Goal: Task Accomplishment & Management: Use online tool/utility

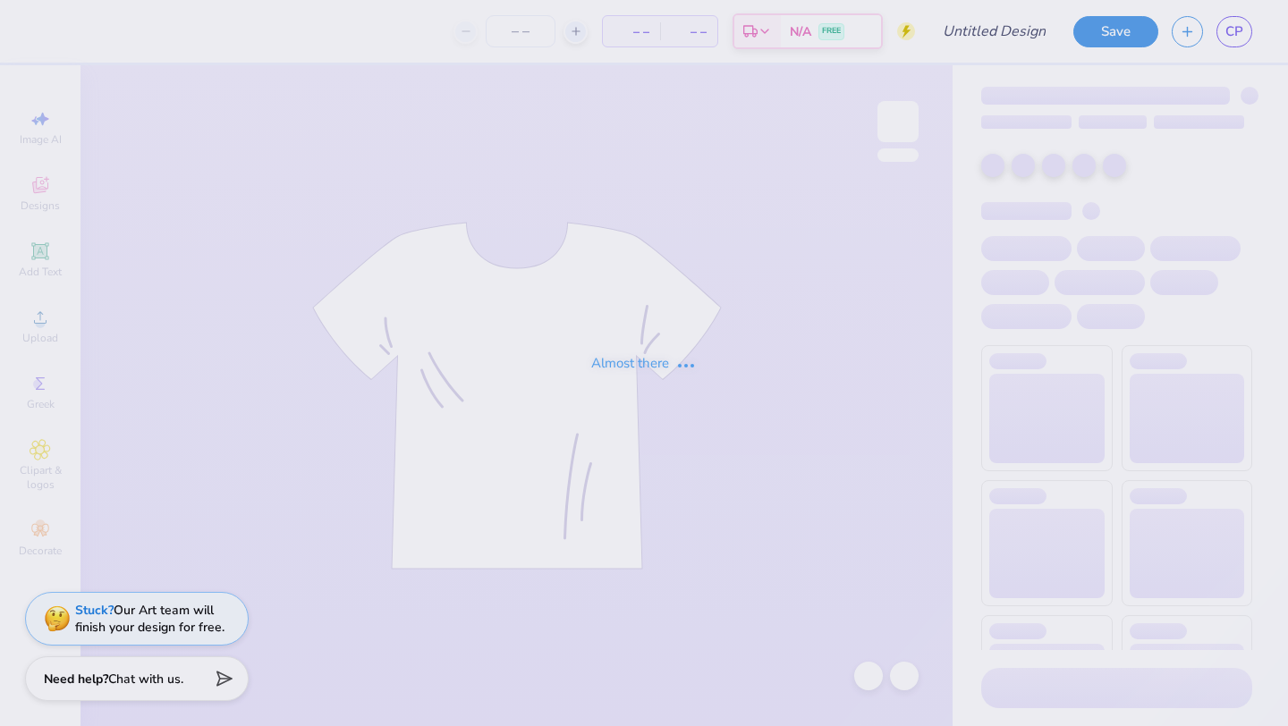
type input "isa merch 1"
type input "24"
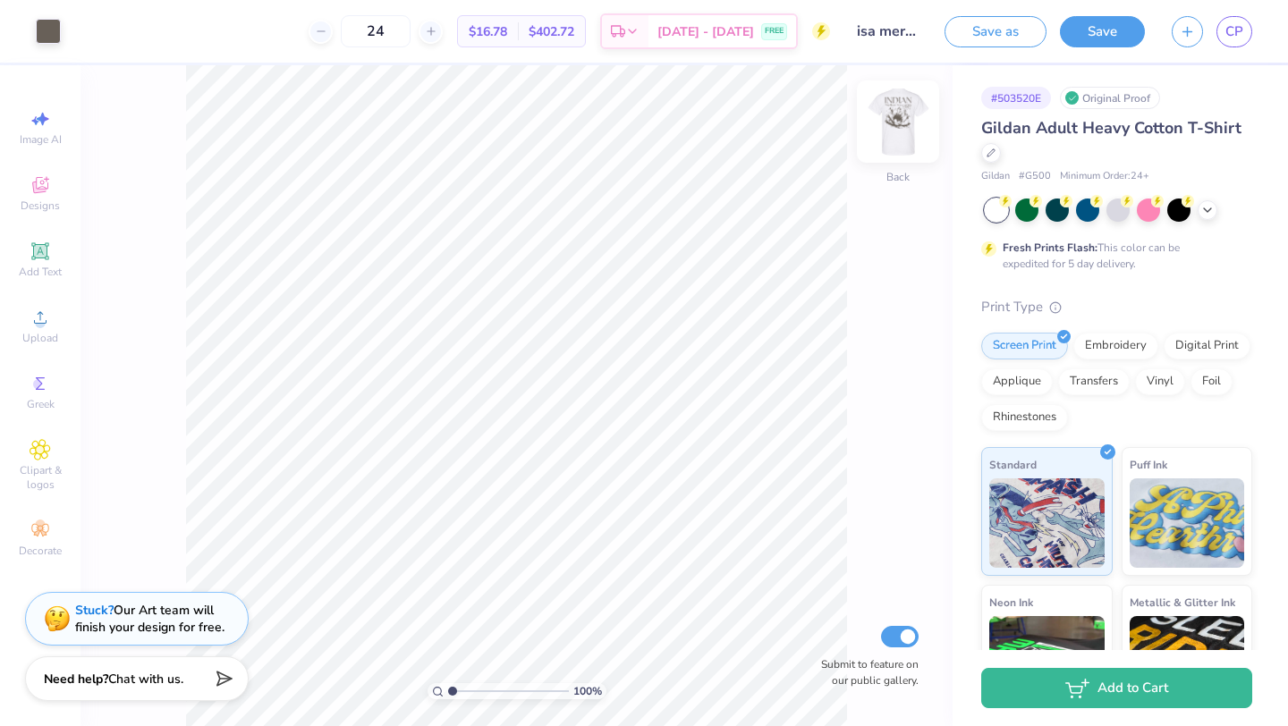
click at [896, 133] on img at bounding box center [898, 122] width 72 height 72
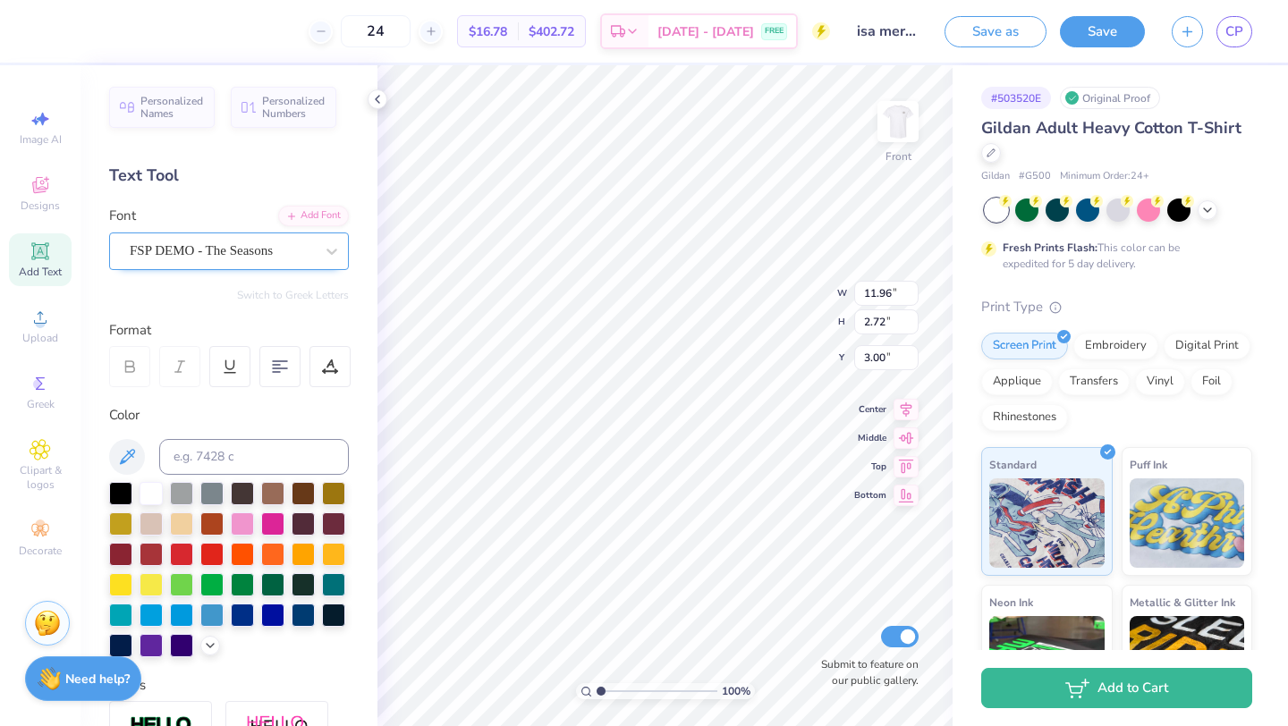
click at [303, 249] on div "FSP DEMO - The Seasons" at bounding box center [222, 251] width 188 height 28
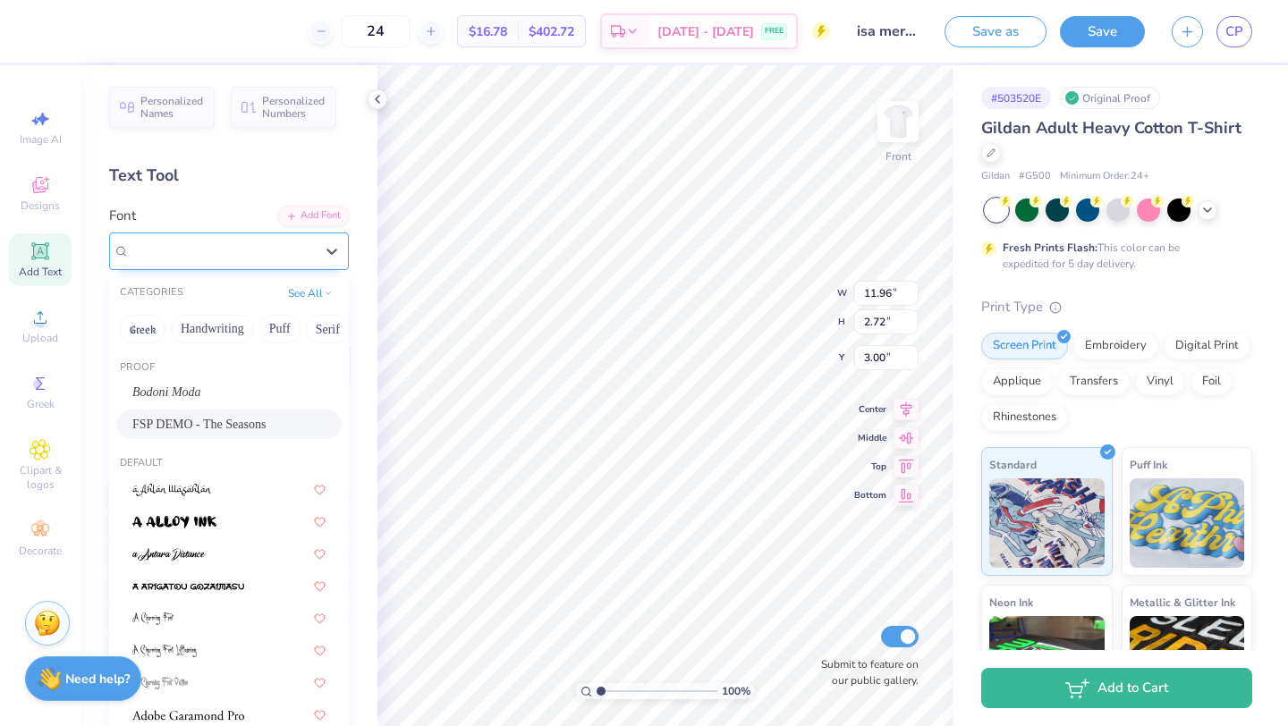
click at [303, 249] on div "FSP DEMO - The Seasons" at bounding box center [222, 251] width 184 height 21
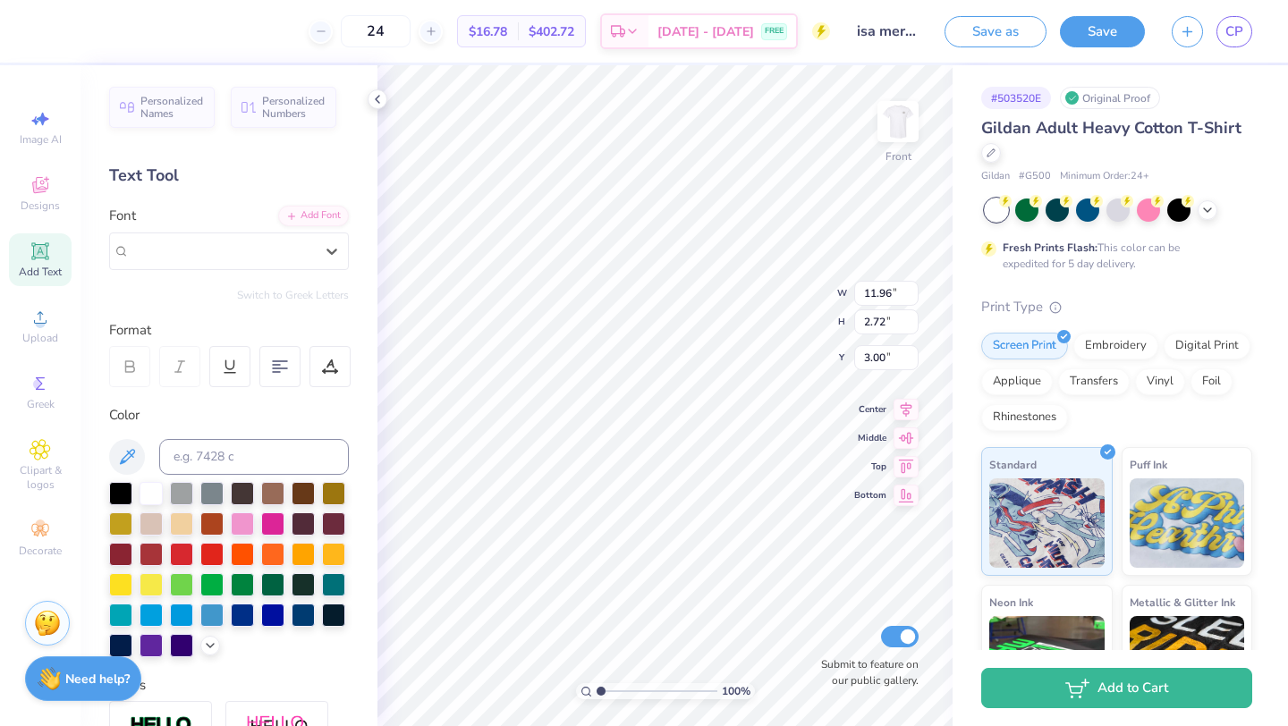
click at [324, 160] on div "Personalized Names Personalized Numbers Text Tool Add Font Font Select is focus…" at bounding box center [228, 395] width 297 height 661
click at [380, 98] on icon at bounding box center [377, 99] width 14 height 14
type input "12.00"
type input "1.09"
type input "5.91"
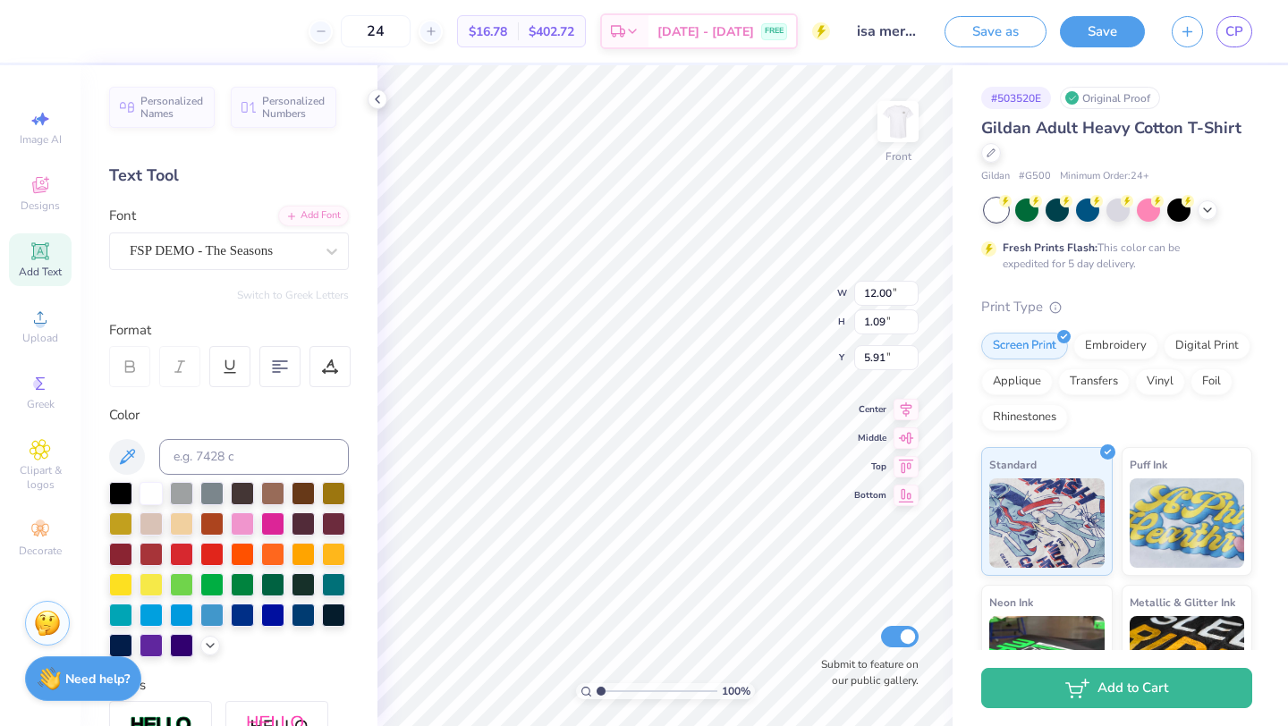
type input "11.96"
type input "2.72"
type input "3.00"
click at [326, 250] on icon at bounding box center [332, 251] width 18 height 18
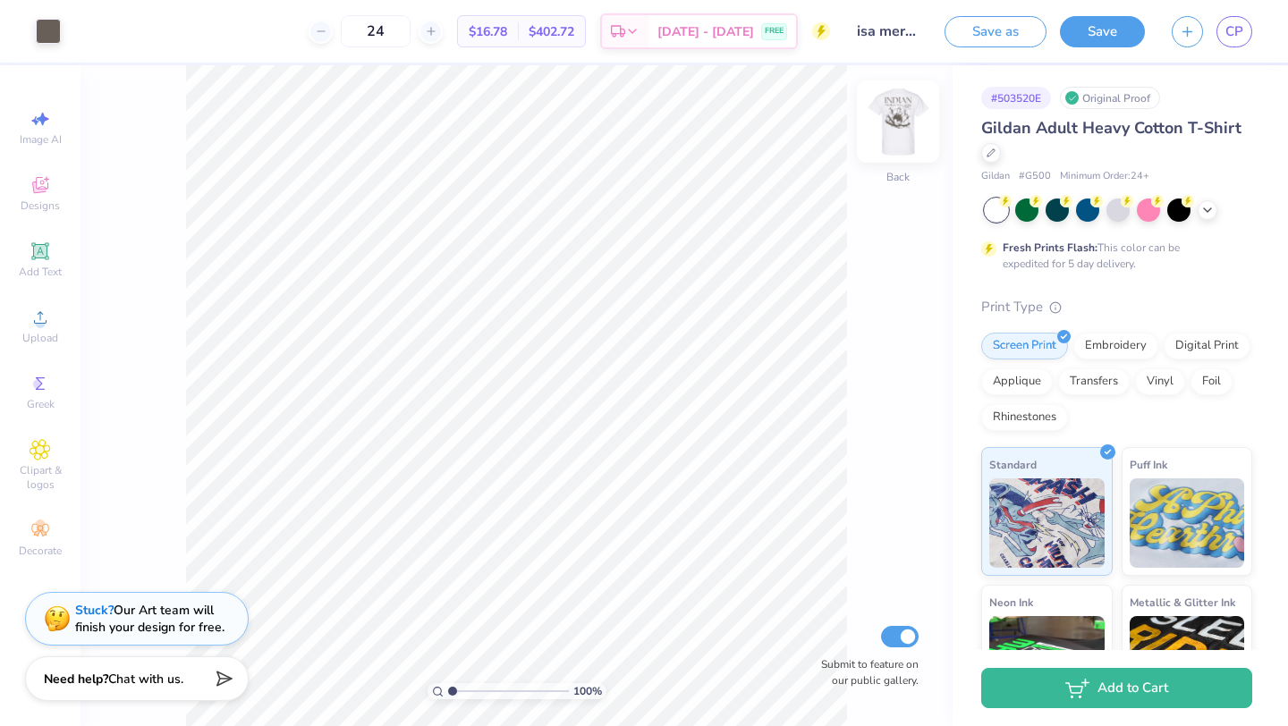
click at [900, 116] on img at bounding box center [898, 122] width 72 height 72
click at [990, 149] on icon at bounding box center [990, 151] width 7 height 7
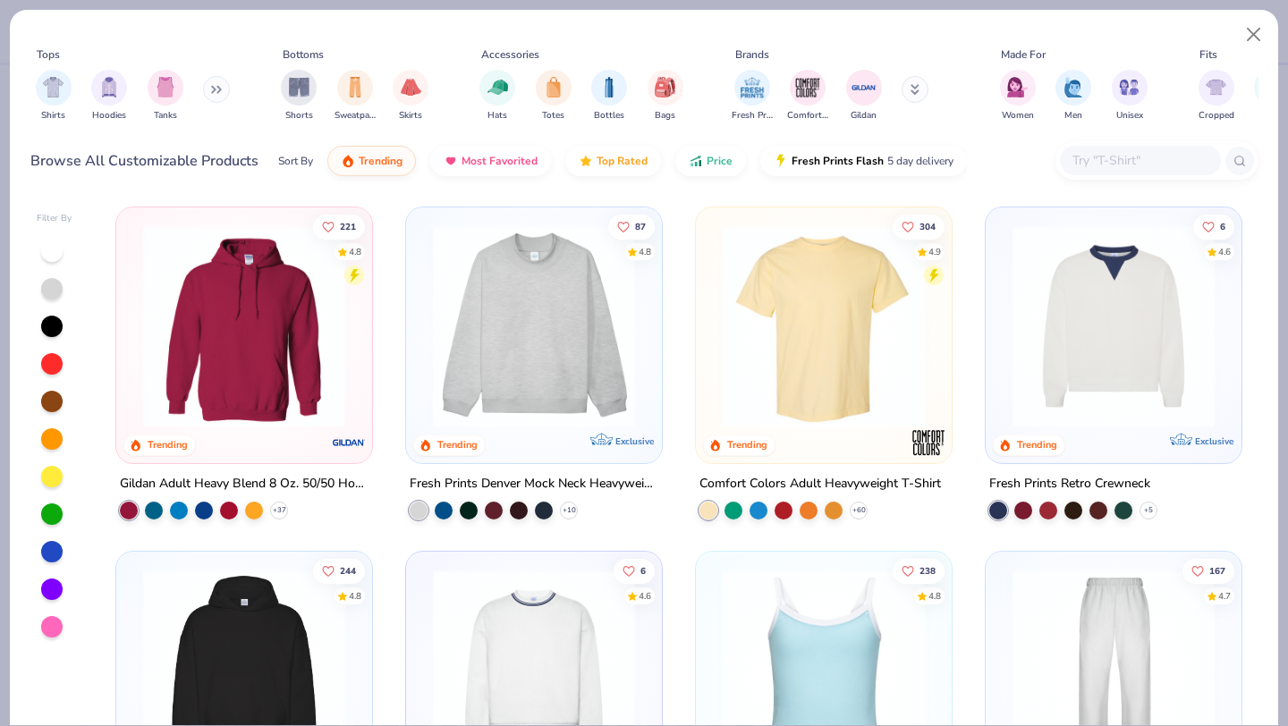
click at [1127, 162] on input "text" at bounding box center [1139, 160] width 138 height 21
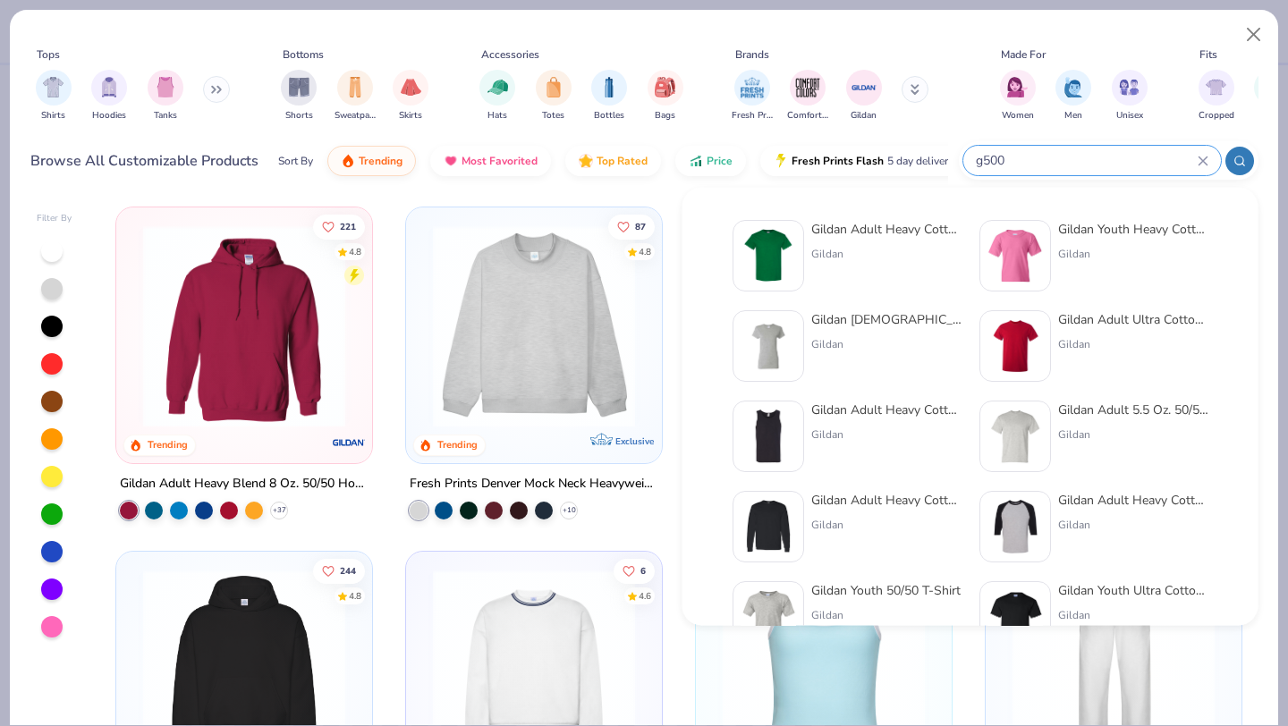
type input "g500"
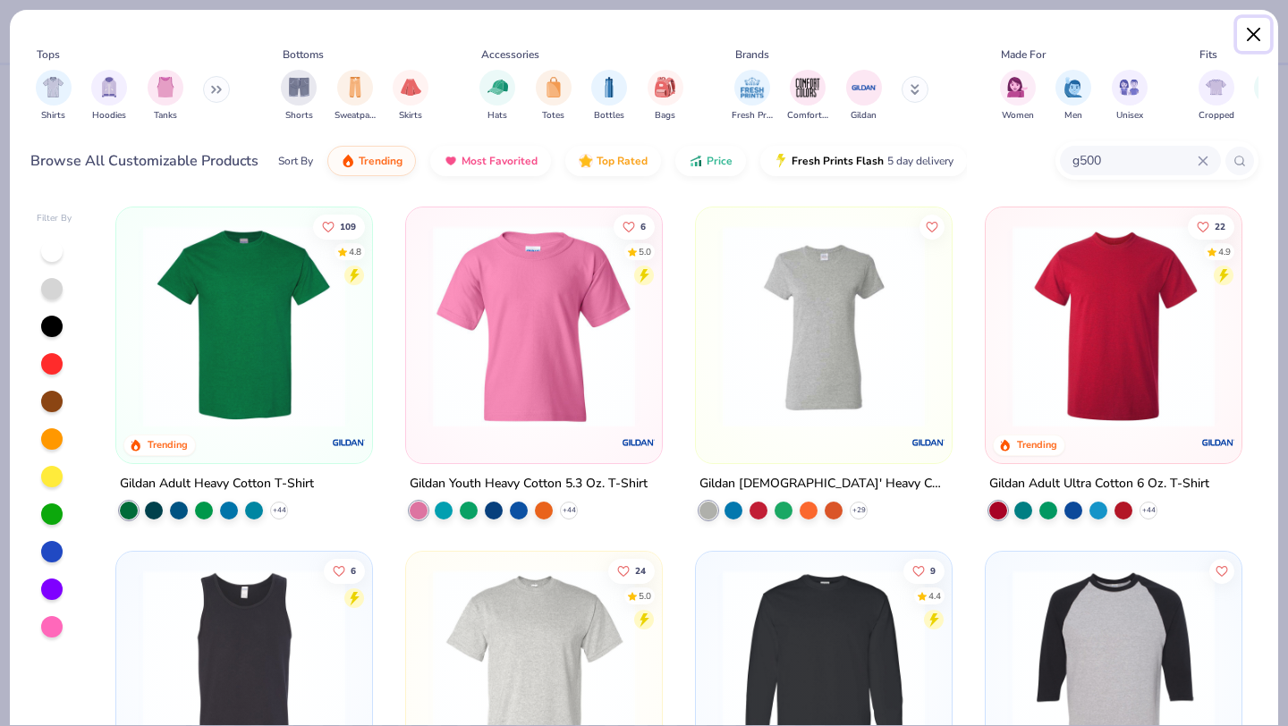
click at [1263, 29] on button "Close" at bounding box center [1254, 35] width 34 height 34
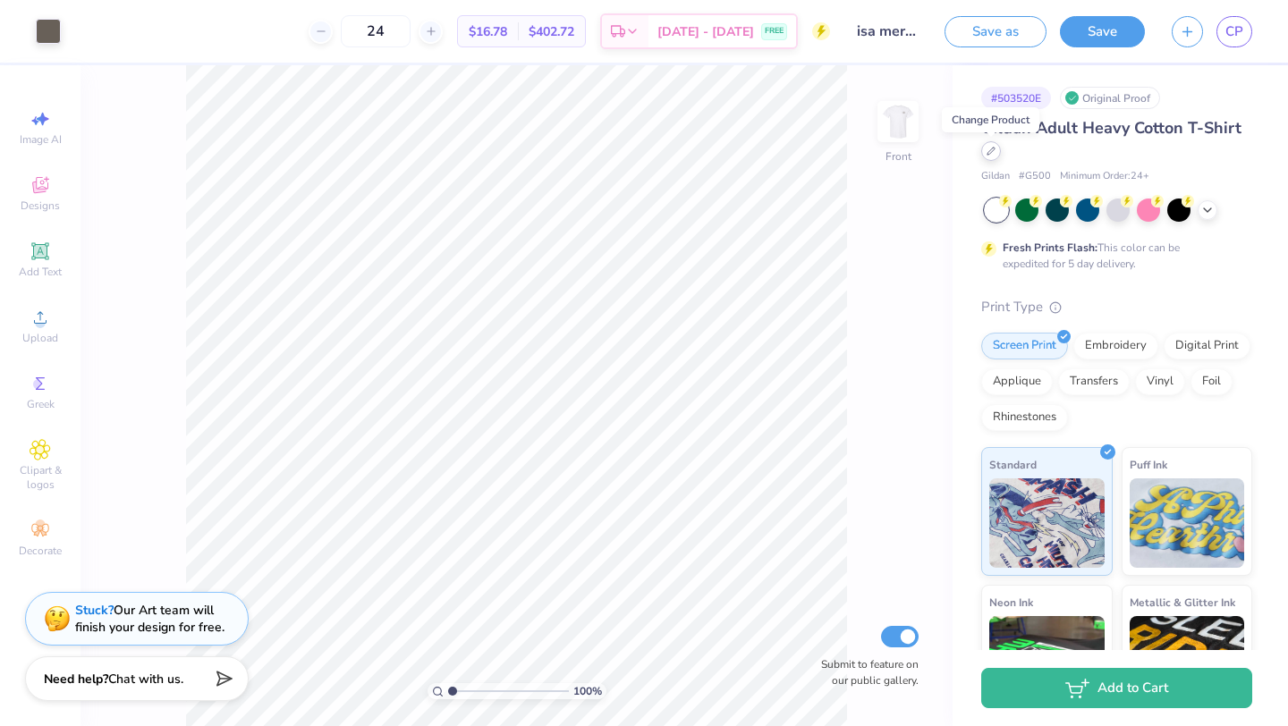
click at [990, 151] on icon at bounding box center [990, 151] width 9 height 9
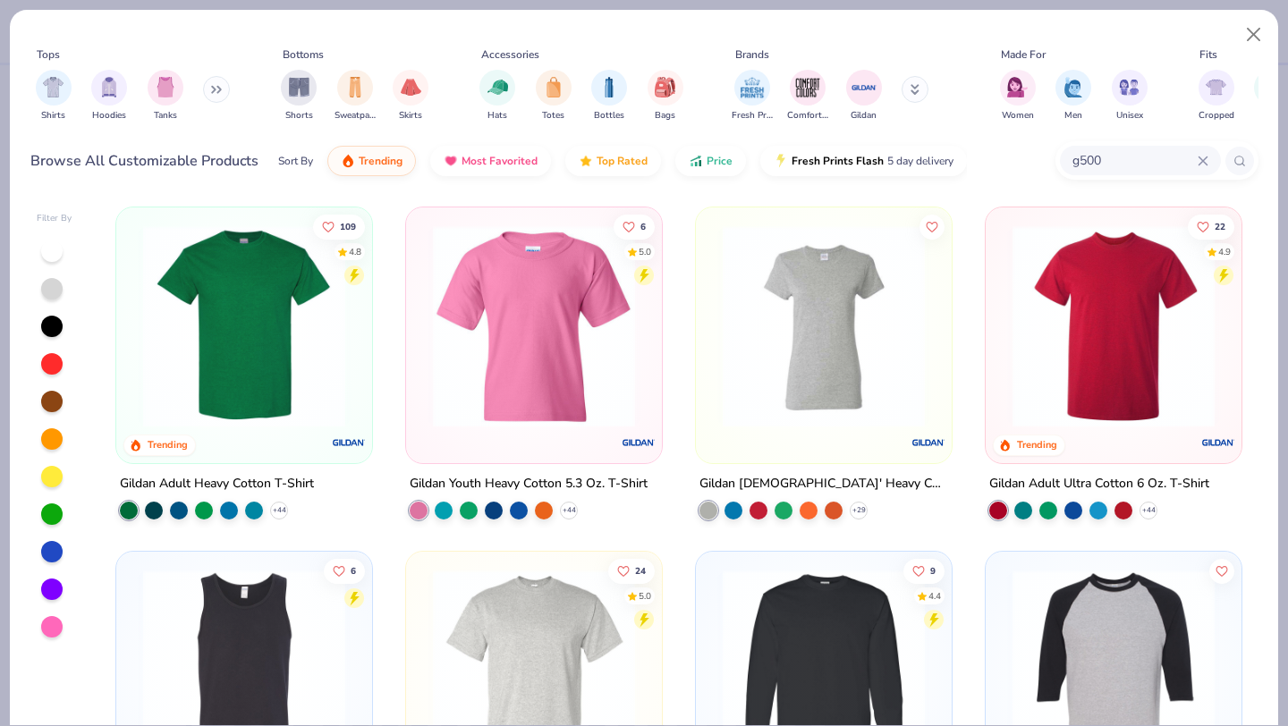
click at [207, 363] on img at bounding box center [244, 326] width 220 height 202
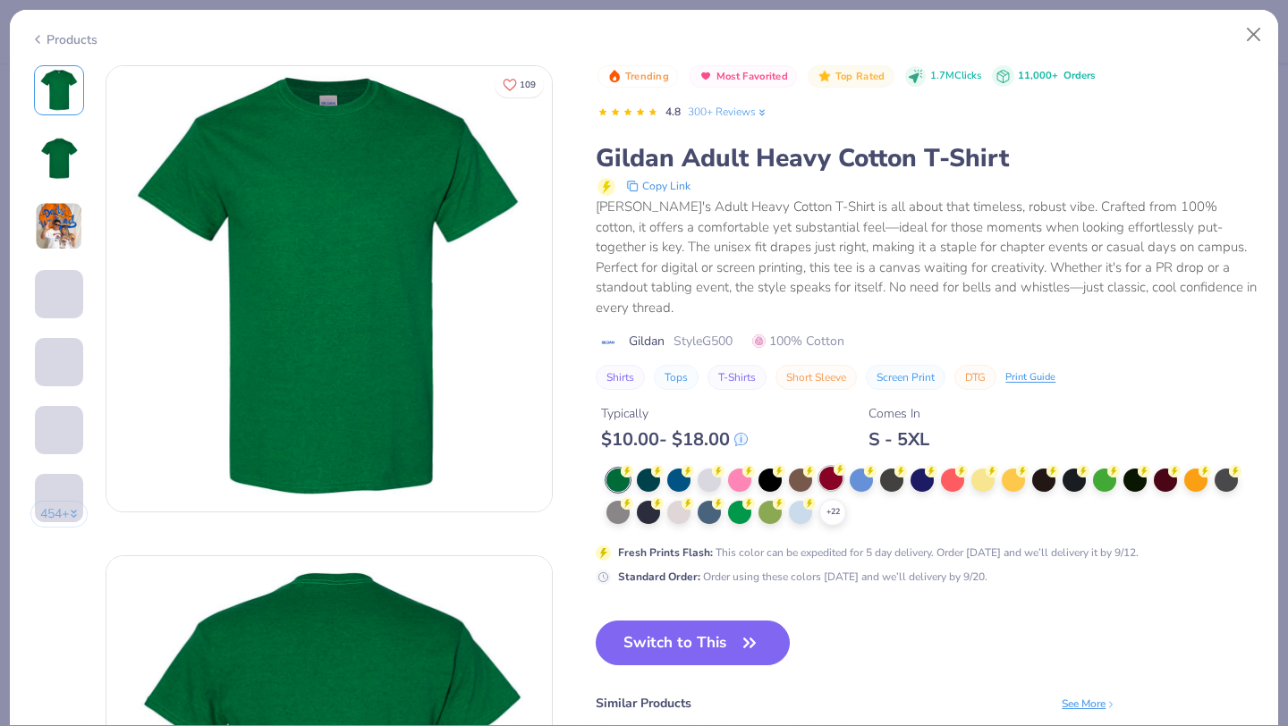
click at [835, 463] on circle at bounding box center [839, 469] width 13 height 13
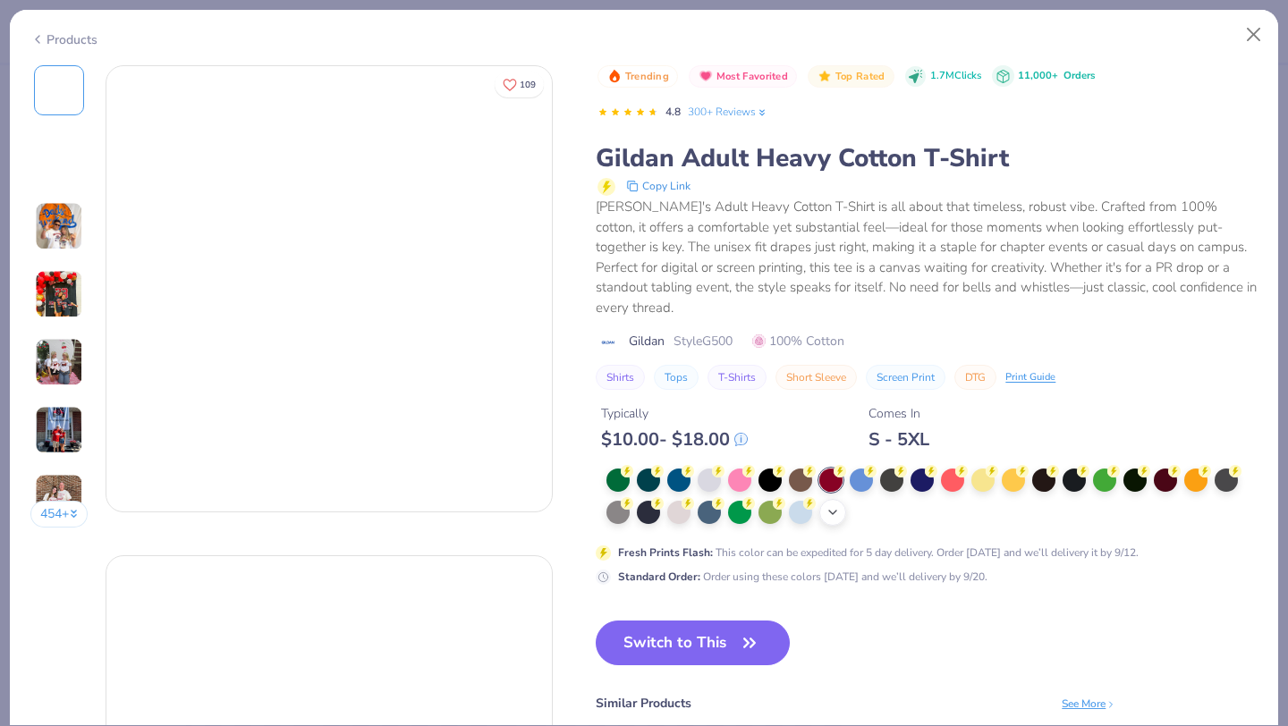
click at [824, 499] on div "+ 22" at bounding box center [832, 512] width 27 height 27
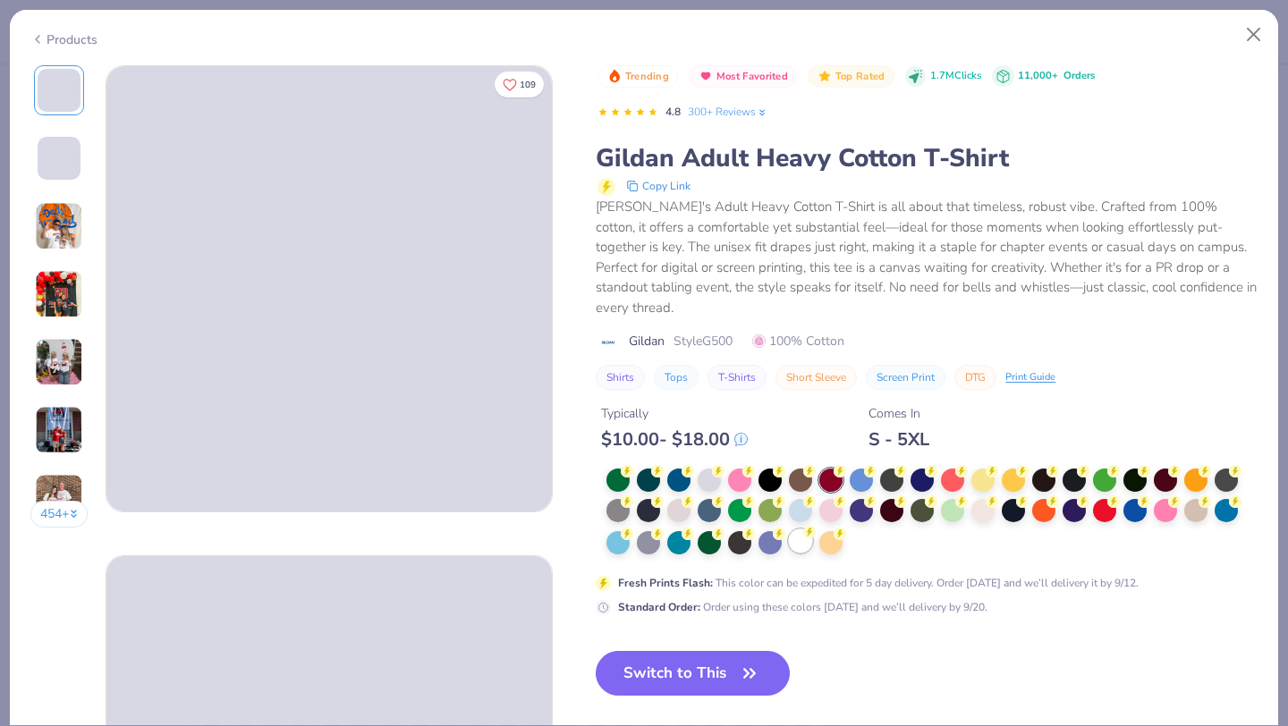
click at [793, 529] on div at bounding box center [800, 540] width 23 height 23
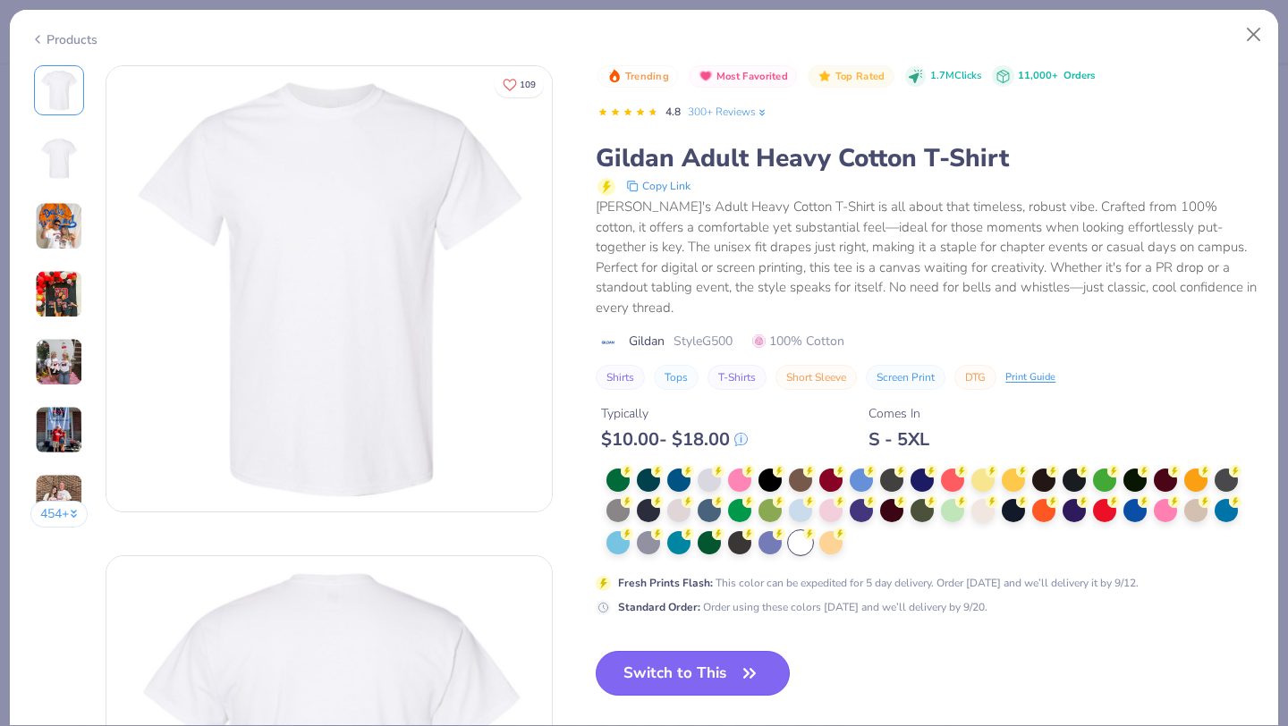
click at [737, 651] on button "Switch to This" at bounding box center [693, 673] width 194 height 45
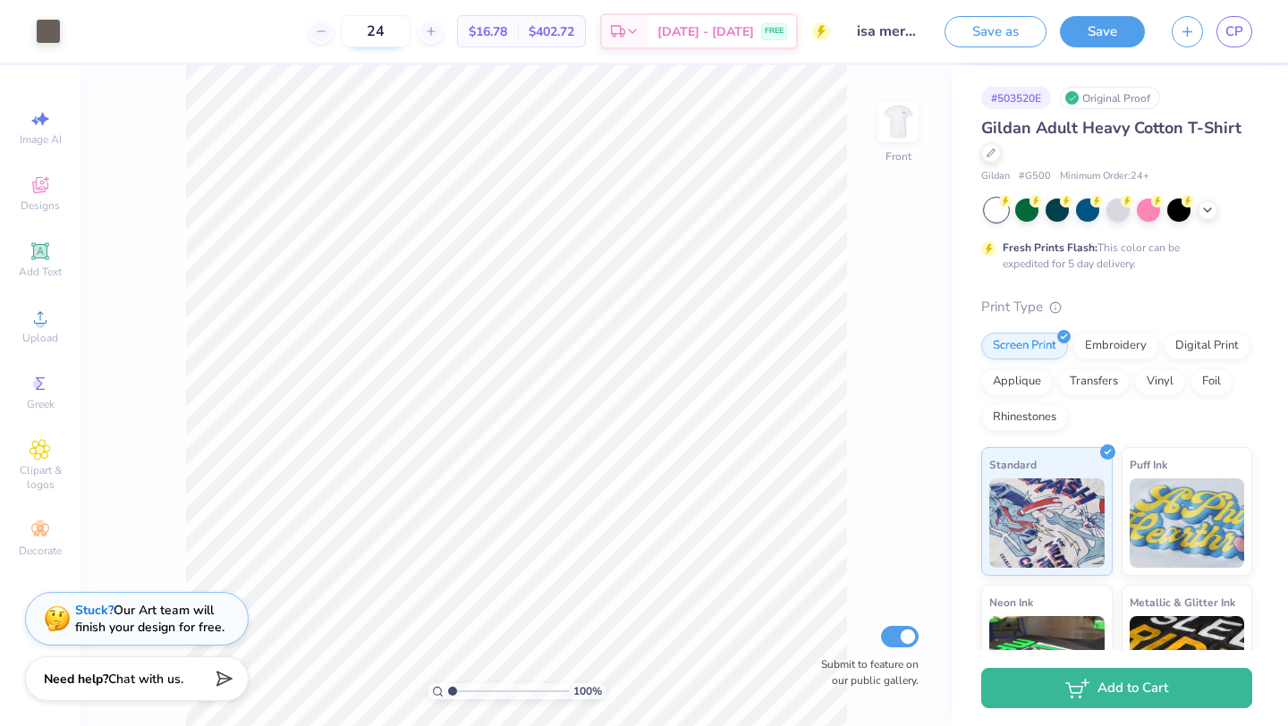
click at [410, 30] on input "24" at bounding box center [376, 31] width 70 height 32
type input "2"
type input "35"
